Goal: Task Accomplishment & Management: Manage account settings

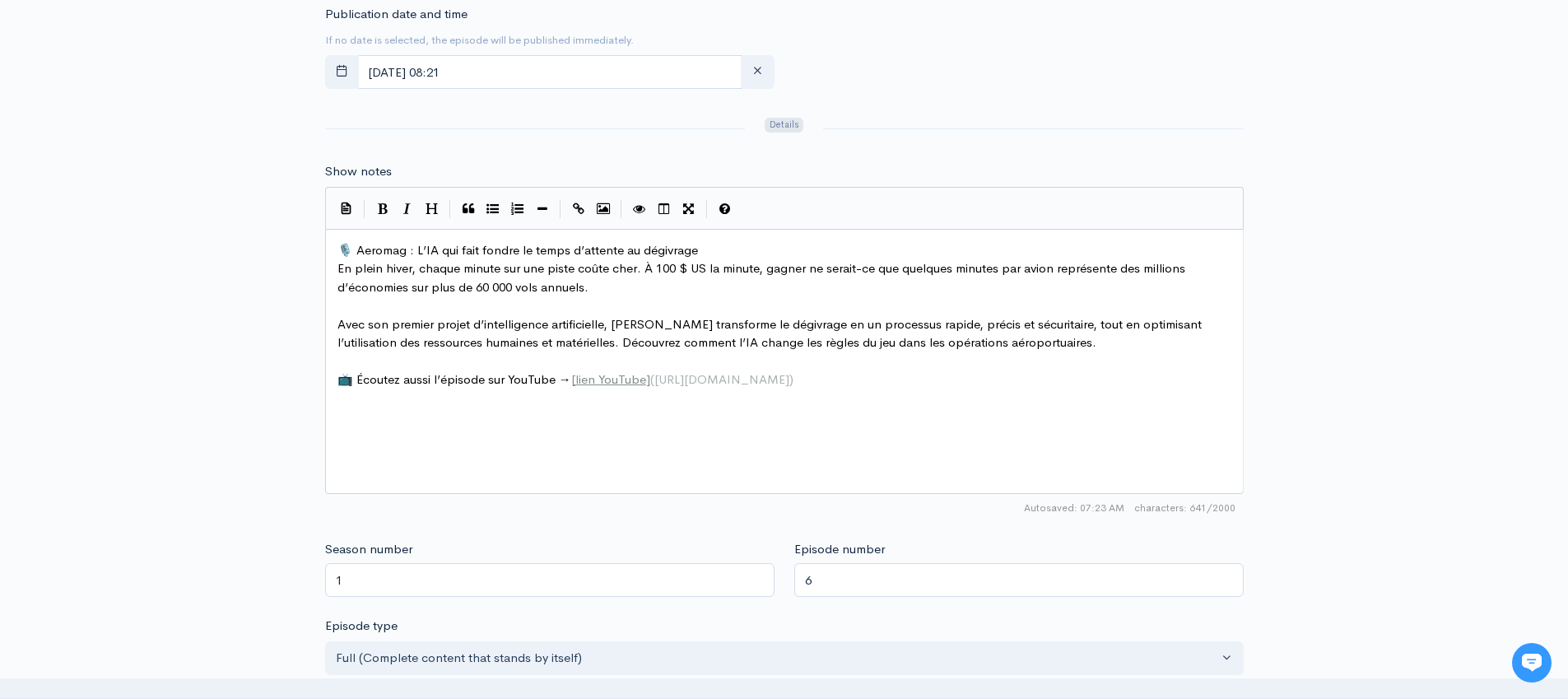
scroll to position [6, 0]
type textarea "vrage en"
click at [518, 373] on span "📺 Écoutez aussi l’épisode sur YouTube → [ lien YouTube ] ( https://youtu.be/ypE…" at bounding box center [565, 379] width 456 height 16
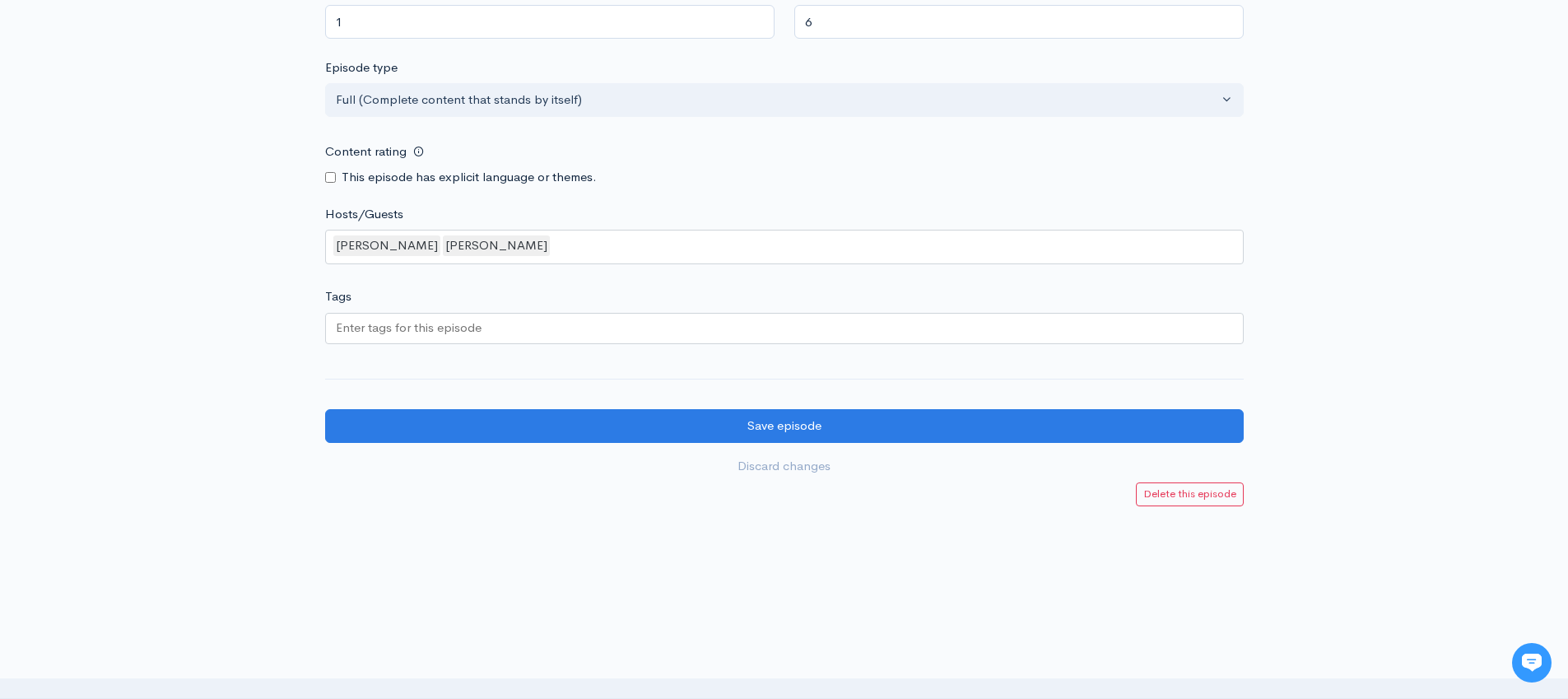
scroll to position [1406, 0]
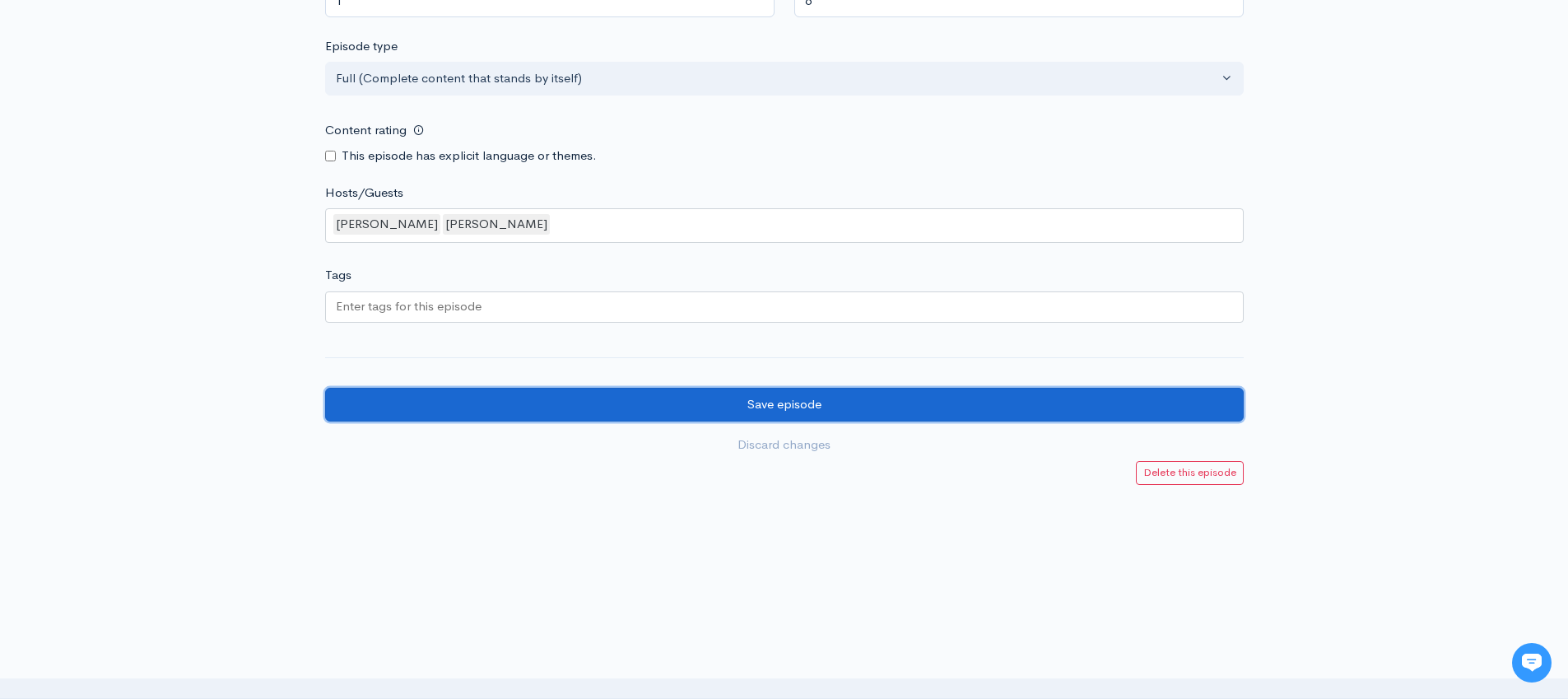
click at [606, 394] on input "Save episode" at bounding box center [784, 404] width 919 height 34
